Goal: Information Seeking & Learning: Learn about a topic

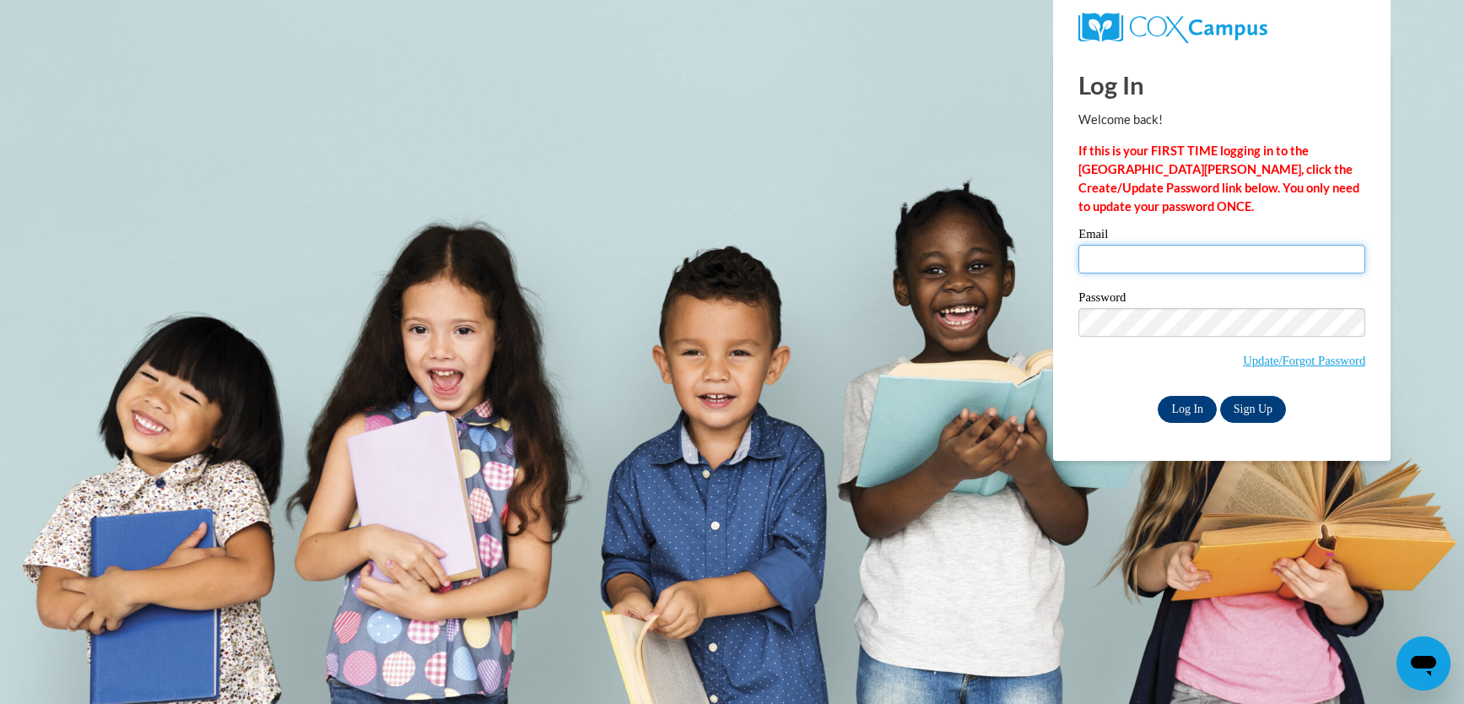
type input "[EMAIL_ADDRESS][DOMAIN_NAME]"
click at [1190, 406] on input "Log In" at bounding box center [1187, 409] width 59 height 27
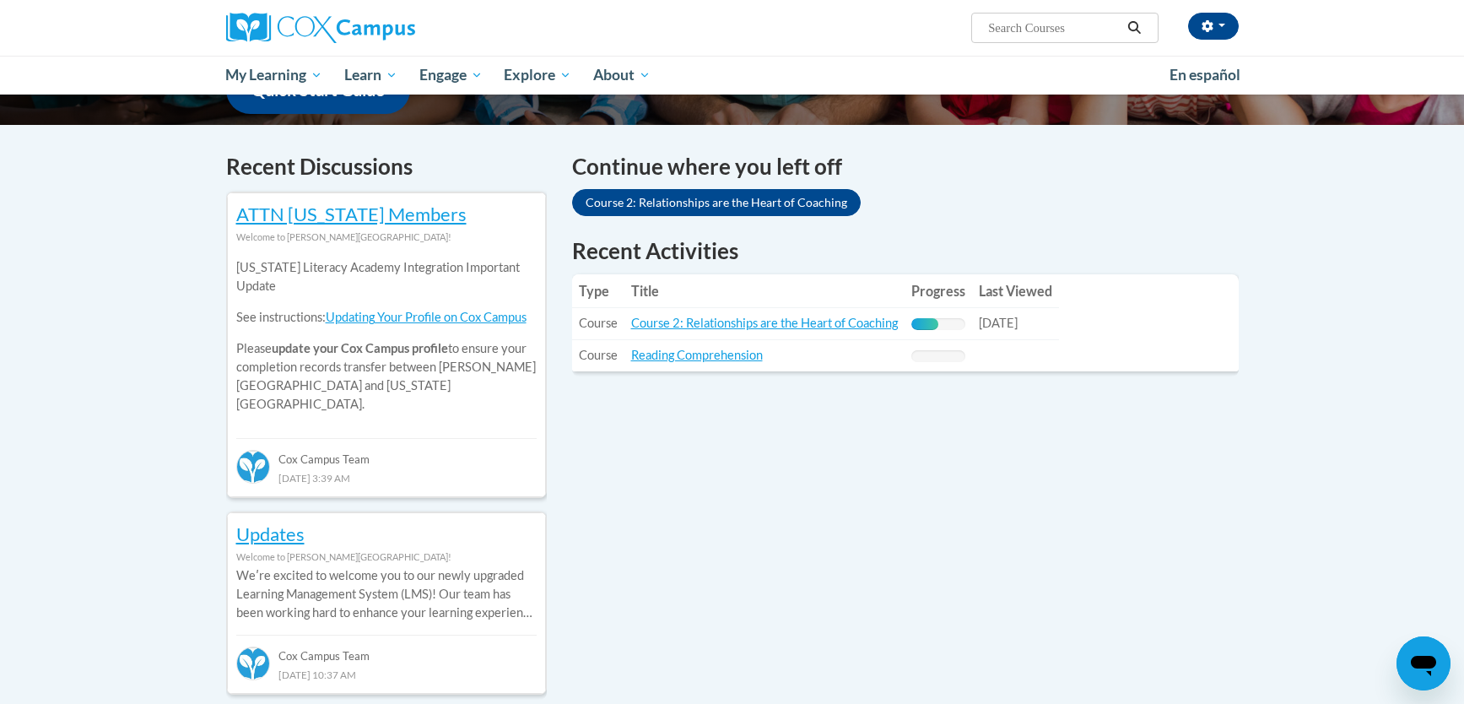
scroll to position [462, 0]
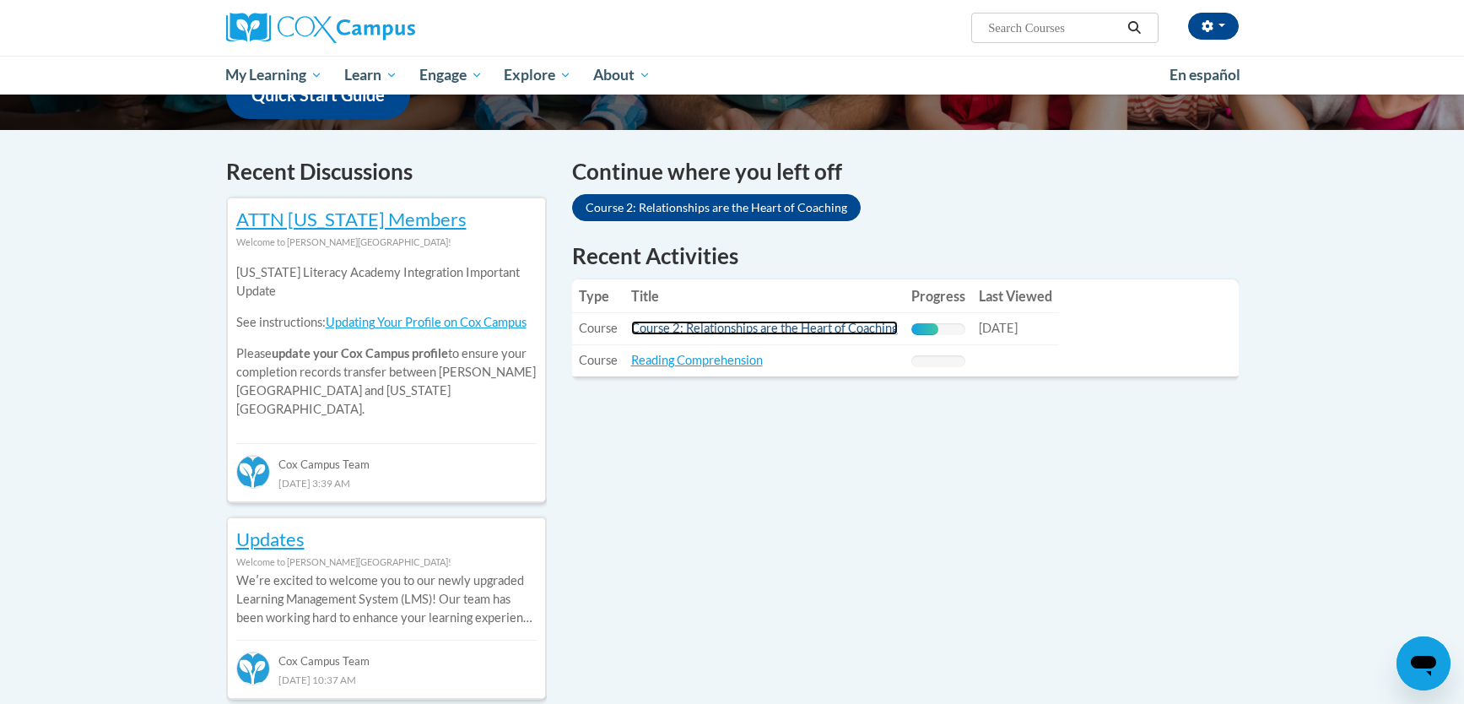
click at [738, 329] on link "Course 2: Relationships are the Heart of Coaching" at bounding box center [764, 328] width 267 height 14
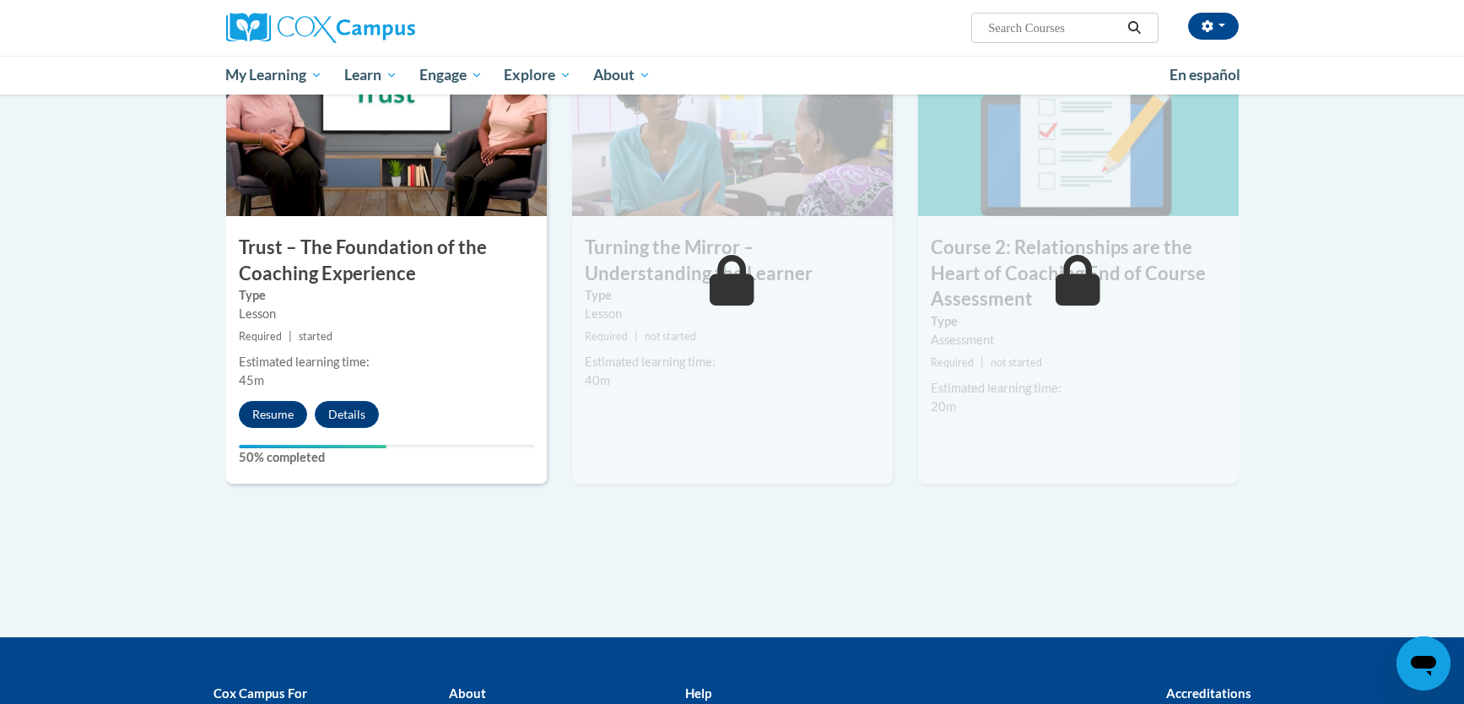
scroll to position [950, 0]
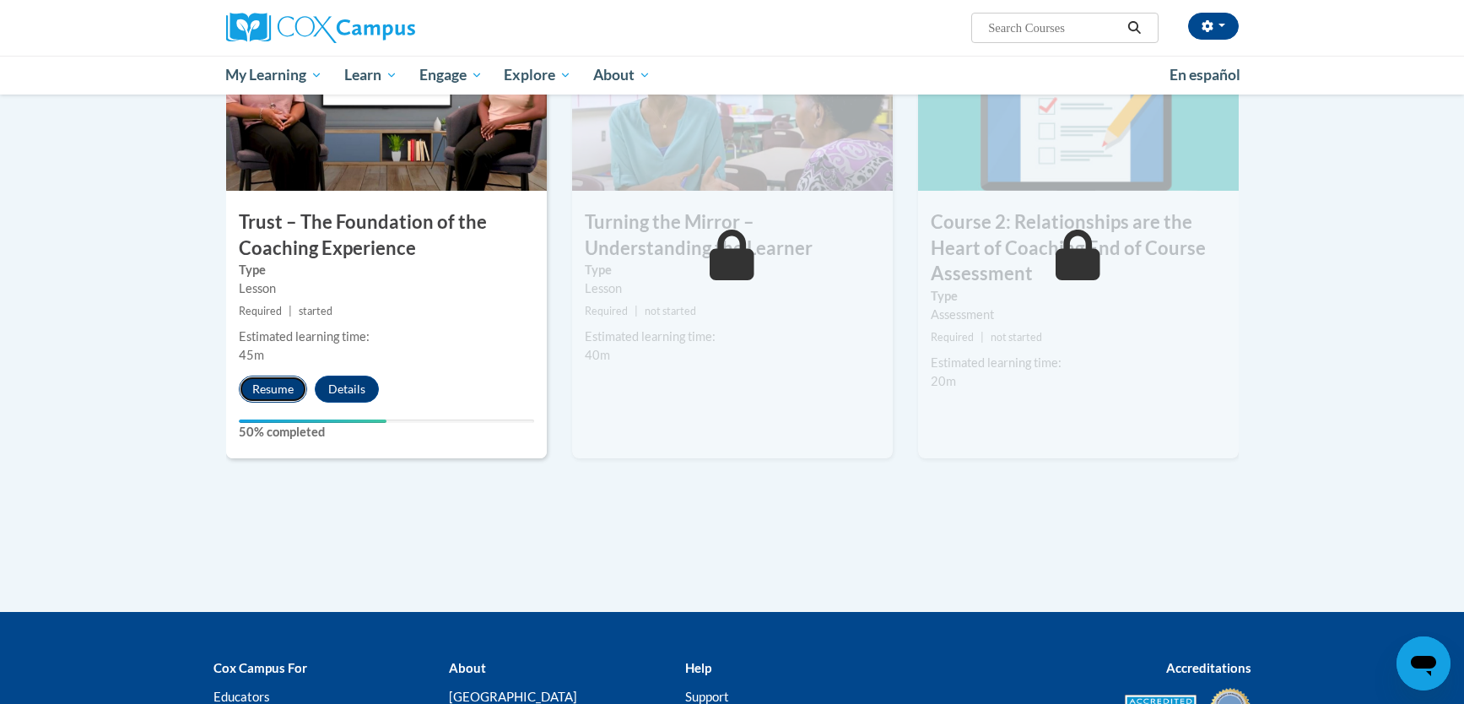
click at [278, 389] on button "Resume" at bounding box center [273, 388] width 68 height 27
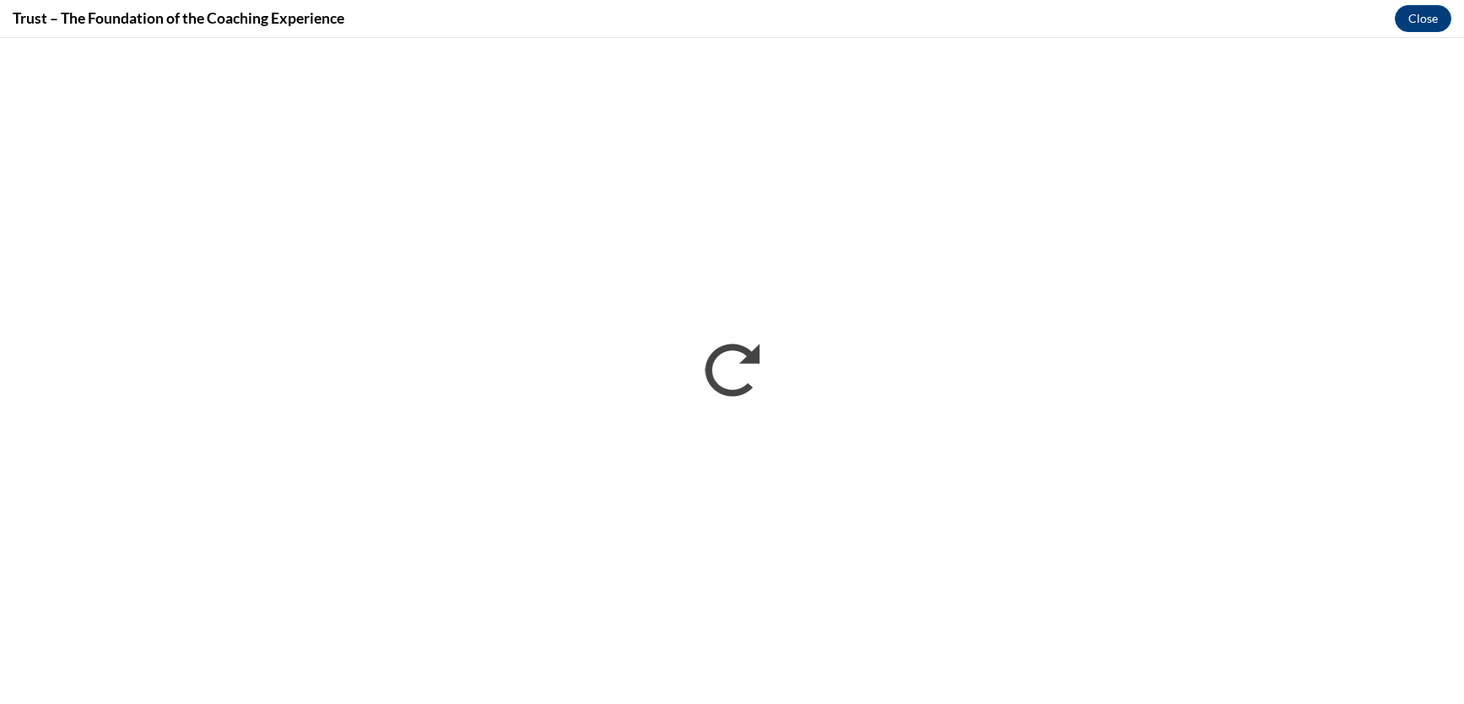
scroll to position [0, 0]
